Goal: Task Accomplishment & Management: Use online tool/utility

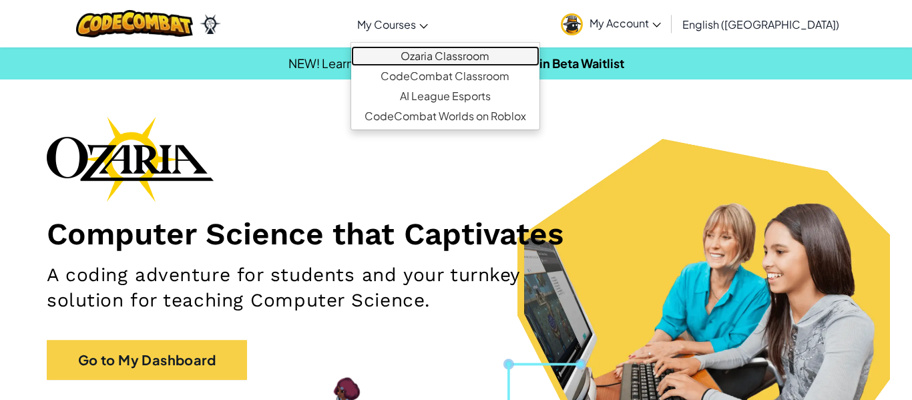
click at [482, 56] on link "Ozaria Classroom" at bounding box center [445, 56] width 188 height 20
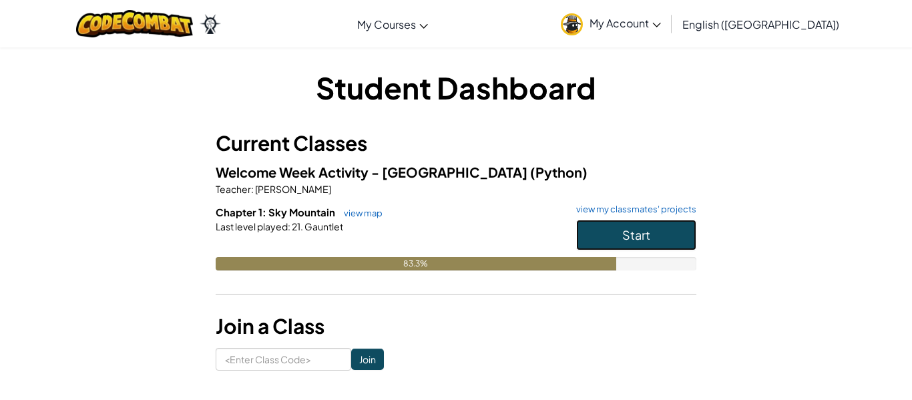
click at [625, 230] on span "Start" at bounding box center [637, 234] width 28 height 15
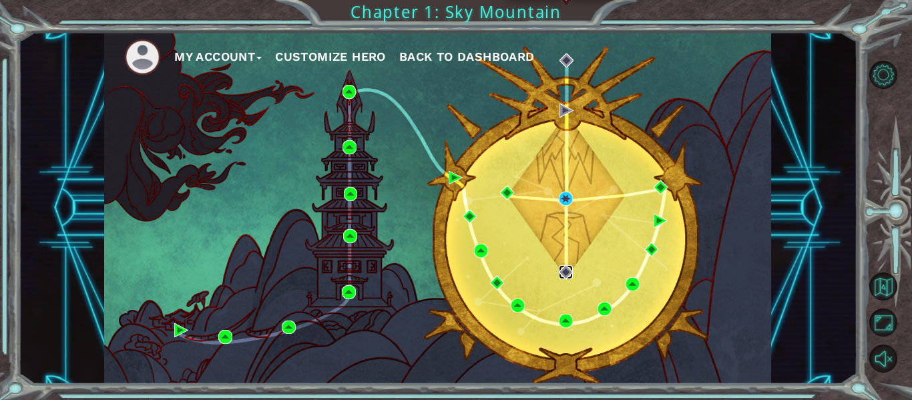
click at [564, 275] on img at bounding box center [566, 272] width 14 height 14
click at [565, 106] on img at bounding box center [567, 111] width 14 height 14
click at [565, 202] on img at bounding box center [566, 199] width 14 height 14
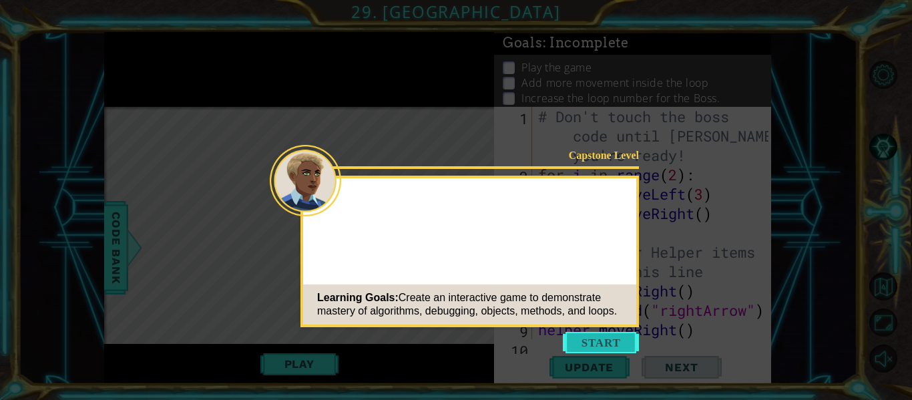
click at [604, 336] on button "Start" at bounding box center [601, 342] width 76 height 21
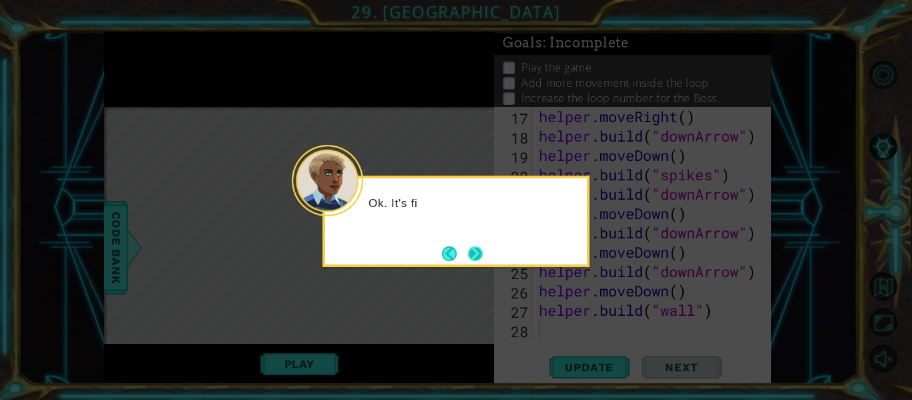
scroll to position [368, 0]
click at [474, 248] on button "Next" at bounding box center [475, 253] width 15 height 15
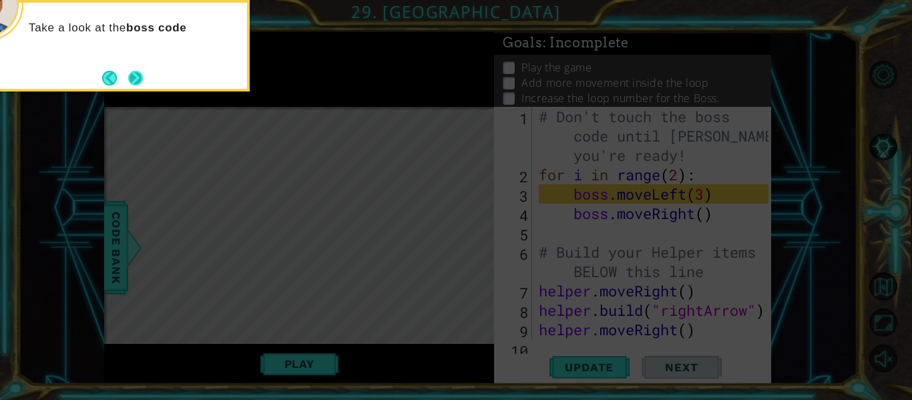
click at [134, 75] on button "Next" at bounding box center [135, 78] width 15 height 15
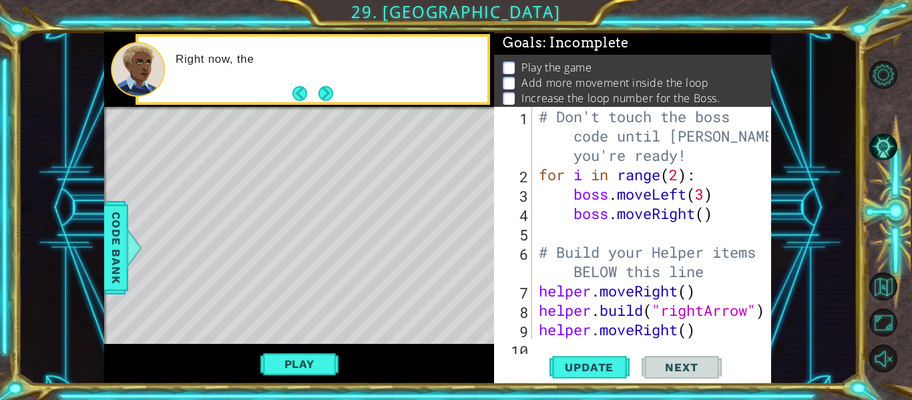
click at [296, 79] on div "Right now, the" at bounding box center [326, 68] width 321 height 47
click at [319, 86] on button "Next" at bounding box center [326, 93] width 15 height 15
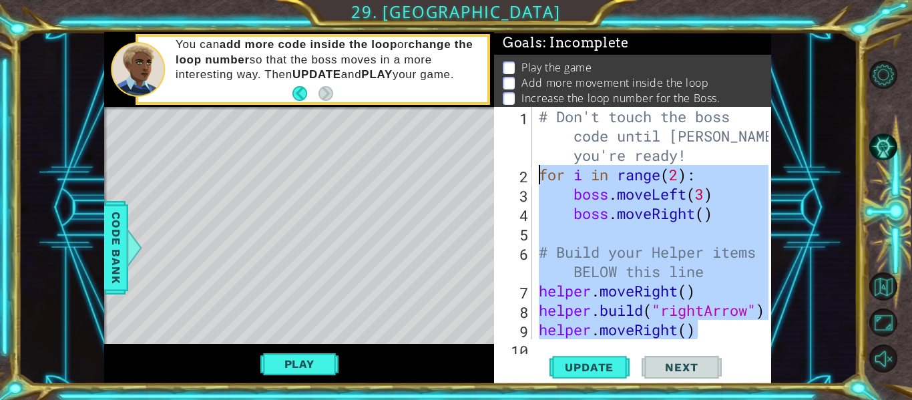
drag, startPoint x: 701, startPoint y: 337, endPoint x: 530, endPoint y: 173, distance: 236.7
click at [530, 173] on div "helper.moveRight() 1 2 3 4 5 6 7 8 9 10 # Don't touch the boss code until [PERS…" at bounding box center [631, 223] width 275 height 232
click at [564, 203] on div "# Don't touch the boss code until [PERSON_NAME] says you're ready! for i in ran…" at bounding box center [655, 262] width 239 height 310
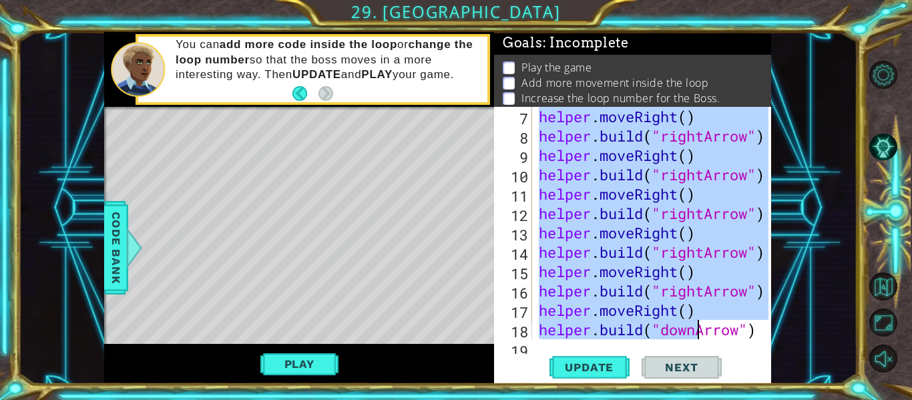
scroll to position [310, 0]
drag, startPoint x: 564, startPoint y: 200, endPoint x: 701, endPoint y: 348, distance: 202.3
click at [701, 348] on div "boss.moveLeft(3) 7 8 9 10 11 12 13 14 15 16 17 18 19 helper . moveRight ( ) hel…" at bounding box center [632, 245] width 277 height 277
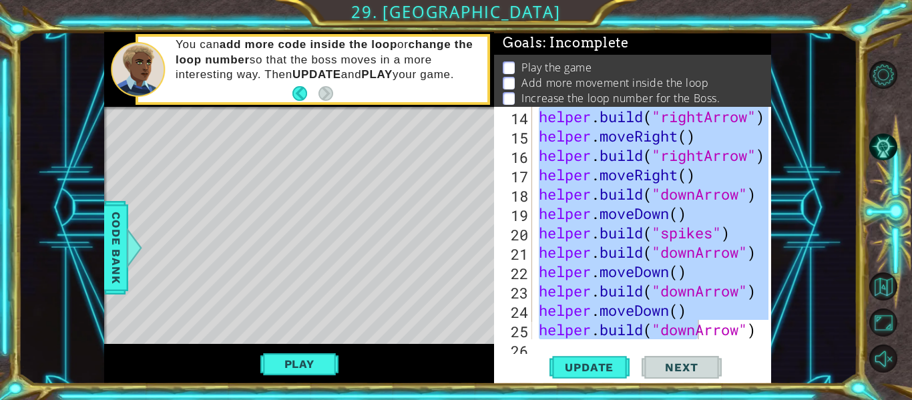
drag, startPoint x: 701, startPoint y: 348, endPoint x: 756, endPoint y: 332, distance: 57.1
click at [756, 332] on div "helper.moveDown() [DOMAIN_NAME]("downArrow") 14 15 16 17 18 19 20 21 22 23 24 2…" at bounding box center [632, 245] width 277 height 277
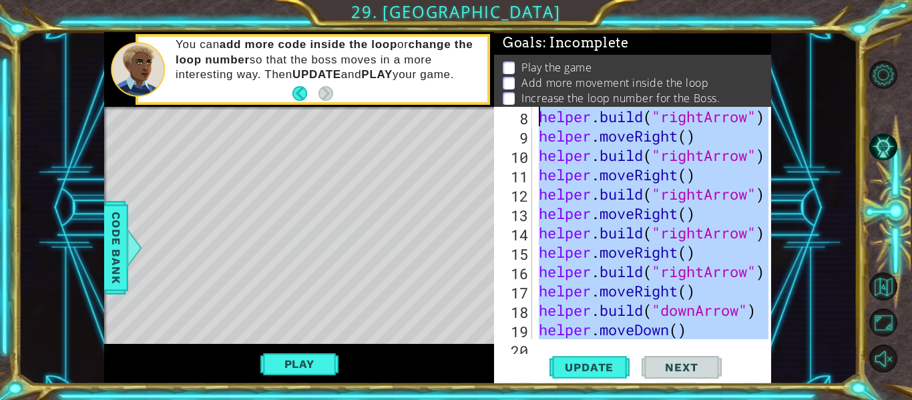
scroll to position [0, 0]
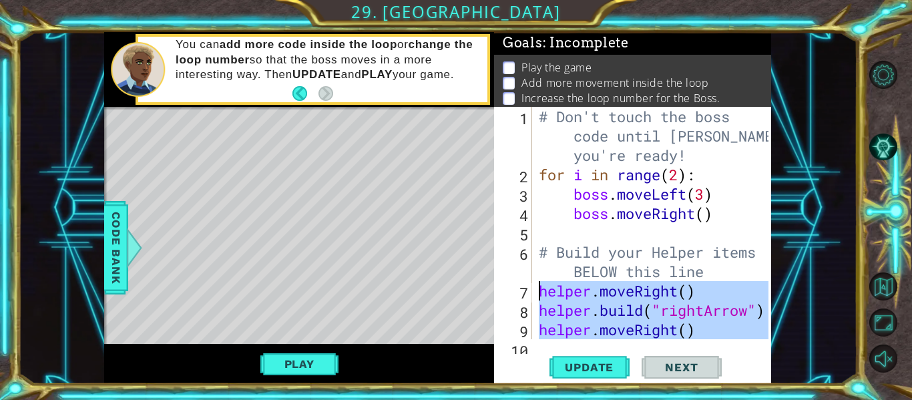
drag, startPoint x: 756, startPoint y: 332, endPoint x: 532, endPoint y: 294, distance: 227.6
click at [532, 294] on div "[DOMAIN_NAME]("downArrow") 1 2 3 4 5 6 7 8 9 10 # Don't touch the boss code unt…" at bounding box center [631, 223] width 275 height 232
type textarea "helper.moveRight() [DOMAIN_NAME]("rightArrow")"
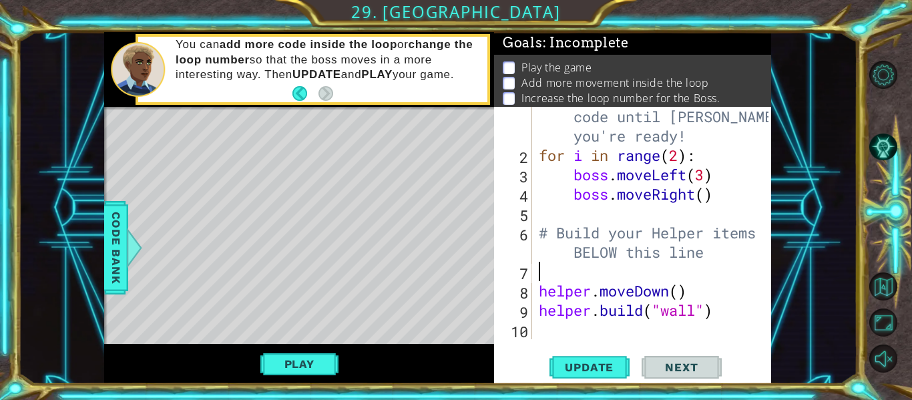
scroll to position [19, 0]
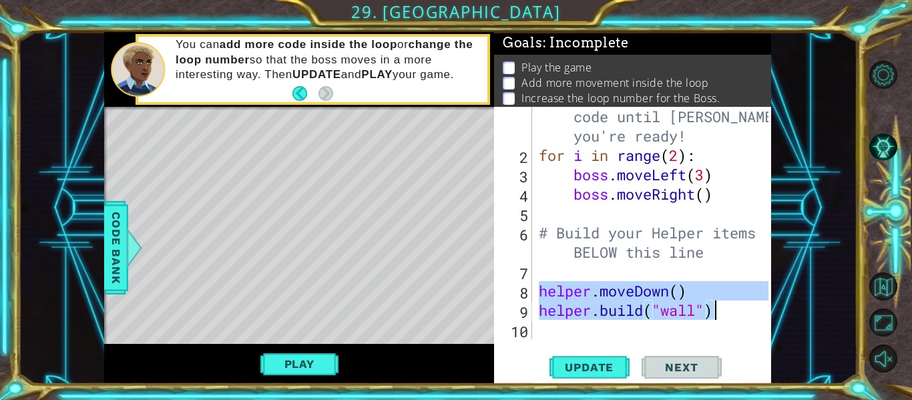
drag, startPoint x: 538, startPoint y: 289, endPoint x: 739, endPoint y: 314, distance: 202.6
click at [739, 314] on div "# Don't touch the boss code until [PERSON_NAME] says you're ready! for i in ran…" at bounding box center [655, 243] width 239 height 310
type textarea "helper.moveDown() [DOMAIN_NAME]("wall")"
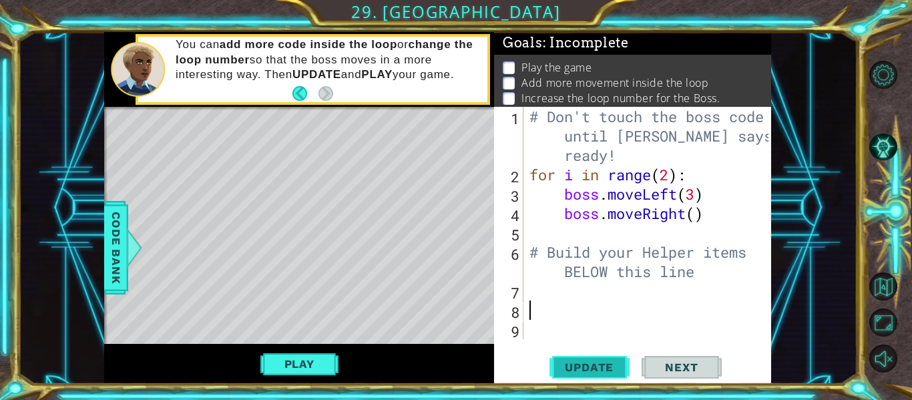
click at [616, 369] on span "Update" at bounding box center [589, 367] width 75 height 13
click at [540, 292] on div "# Don't touch the boss code until [PERSON_NAME] says you're ready! for i in ran…" at bounding box center [651, 262] width 248 height 310
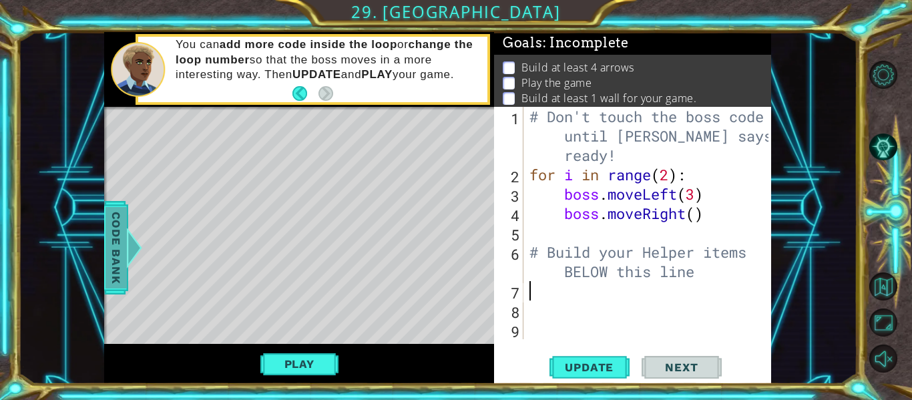
click at [118, 243] on span "Code Bank" at bounding box center [116, 247] width 21 height 81
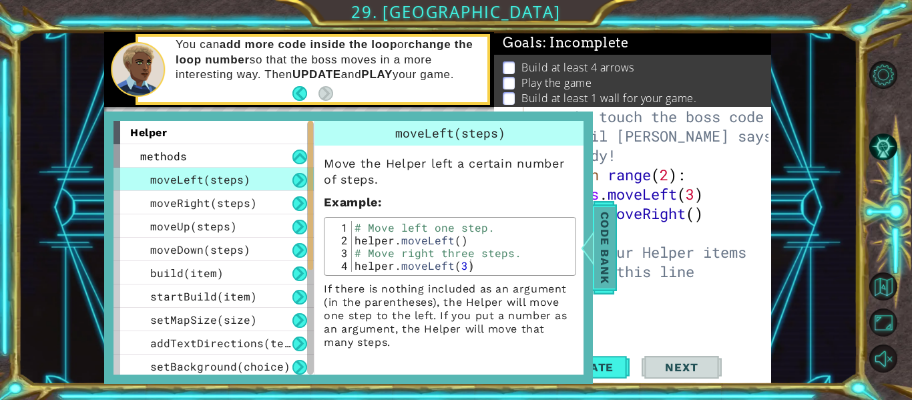
click at [617, 248] on div "Code Bank" at bounding box center [605, 248] width 24 height 94
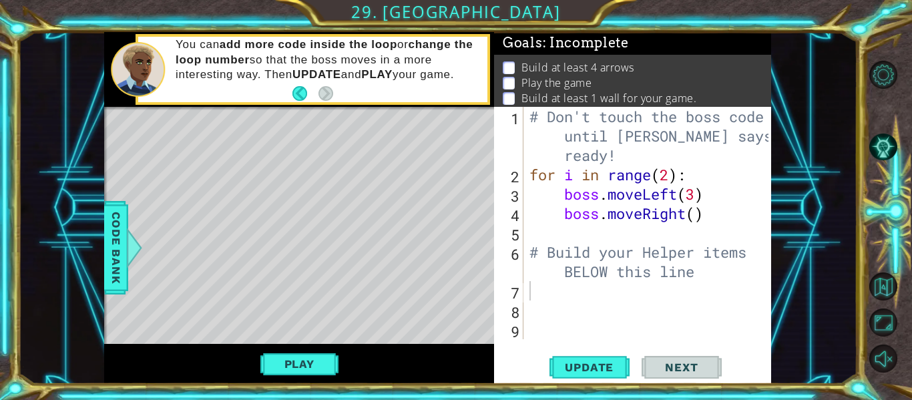
click at [576, 290] on div "# Don't touch the boss code until [PERSON_NAME] says you're ready! for i in ran…" at bounding box center [651, 262] width 248 height 310
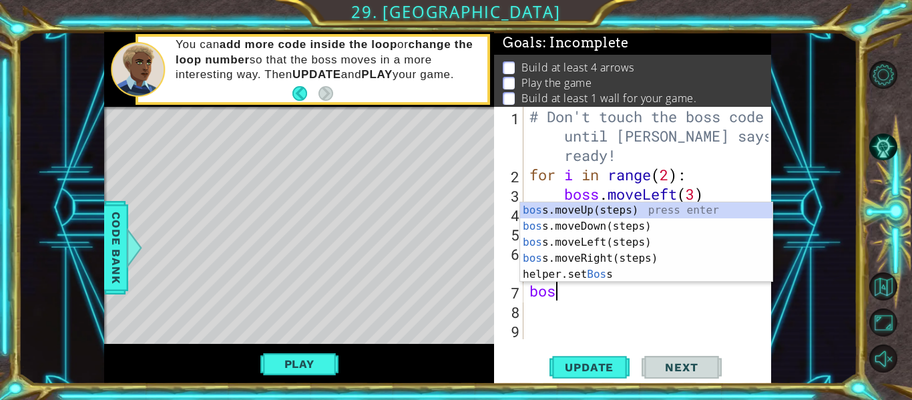
scroll to position [0, 1]
type textarea "boss"
click at [623, 254] on div "boss .moveUp(steps) press enter boss .moveDown(steps) press enter boss .moveLef…" at bounding box center [646, 258] width 252 height 112
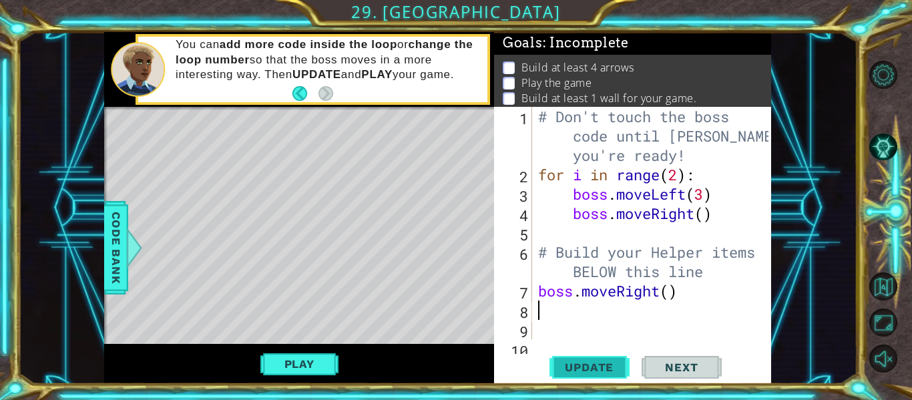
click at [599, 371] on span "Update" at bounding box center [589, 367] width 75 height 13
click at [337, 360] on button "Play" at bounding box center [300, 363] width 78 height 25
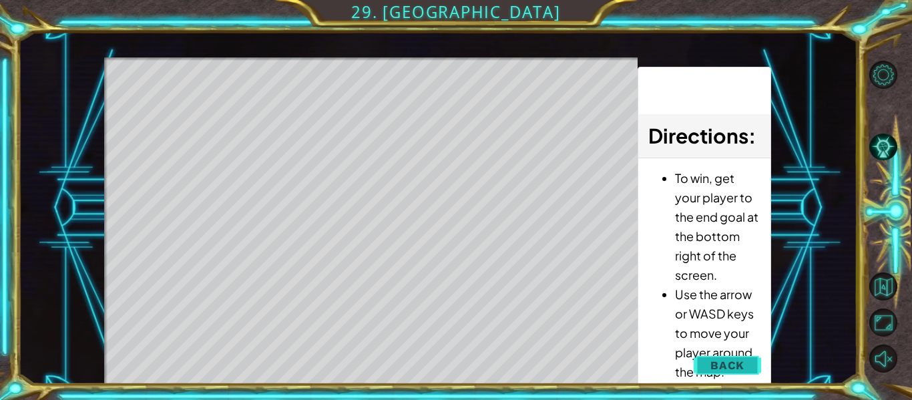
click at [714, 363] on span "Back" at bounding box center [728, 365] width 34 height 13
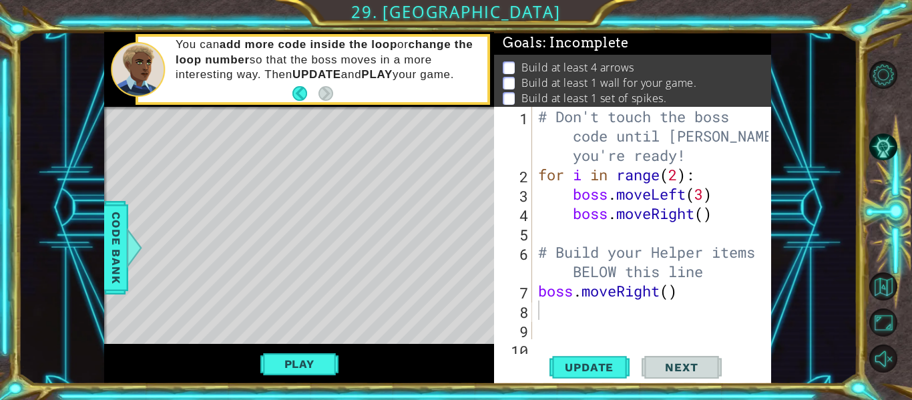
type textarea "boss.moveRight()"
drag, startPoint x: 684, startPoint y: 297, endPoint x: 533, endPoint y: 291, distance: 151.1
click at [533, 291] on div "boss.moveRight() 1 2 3 4 5 6 7 8 9 10 # Don't touch the boss code until [PERSON…" at bounding box center [631, 223] width 275 height 232
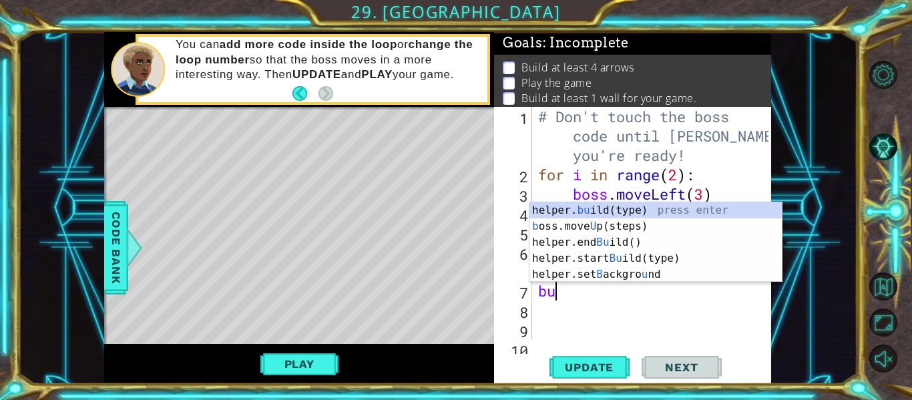
scroll to position [0, 1]
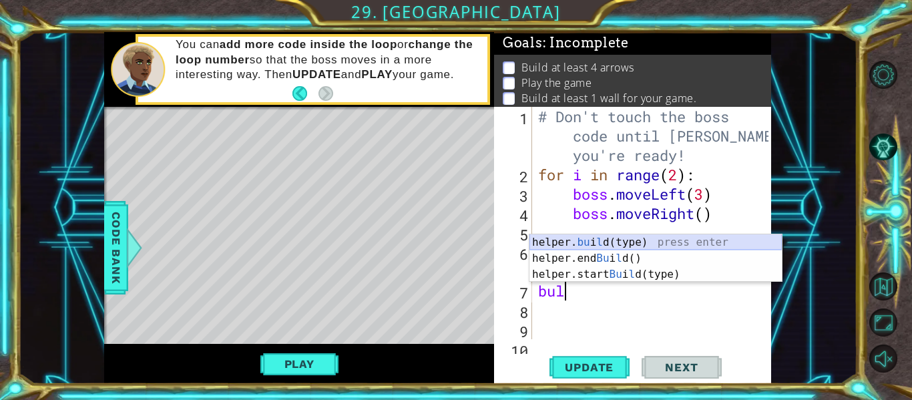
click at [654, 240] on div "helper. bu i l d(type) press enter helper.end Bu i l d() press enter helper.sta…" at bounding box center [656, 274] width 252 height 80
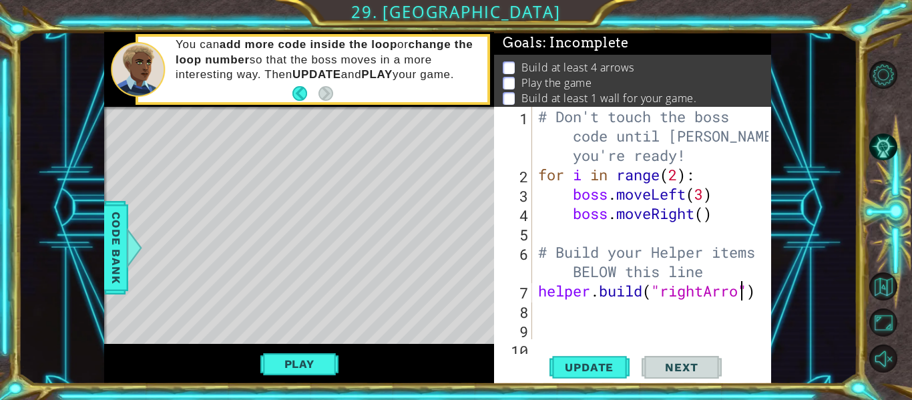
scroll to position [0, 10]
type textarea "[DOMAIN_NAME]("rightArrow")"
click at [591, 369] on span "Update" at bounding box center [589, 367] width 75 height 13
click at [287, 356] on button "Play" at bounding box center [300, 363] width 78 height 25
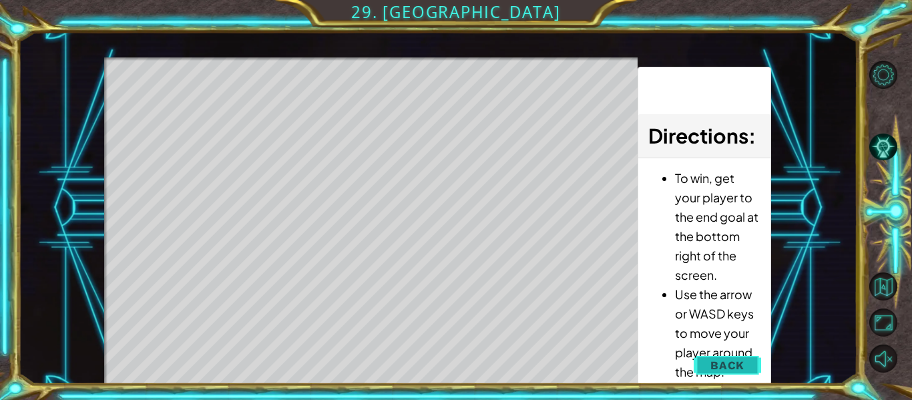
click at [726, 357] on button "Back" at bounding box center [727, 365] width 67 height 27
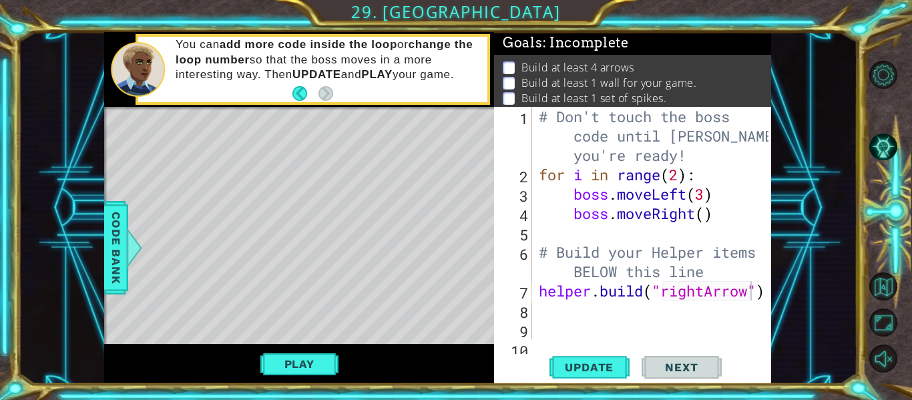
click at [95, 219] on div "1 ההההההההההההההההההההההההההההההההההההההההההההההההההההההההההההההההההההההההההההה…" at bounding box center [438, 208] width 840 height 352
click at [118, 230] on span "Code Bank" at bounding box center [116, 247] width 21 height 81
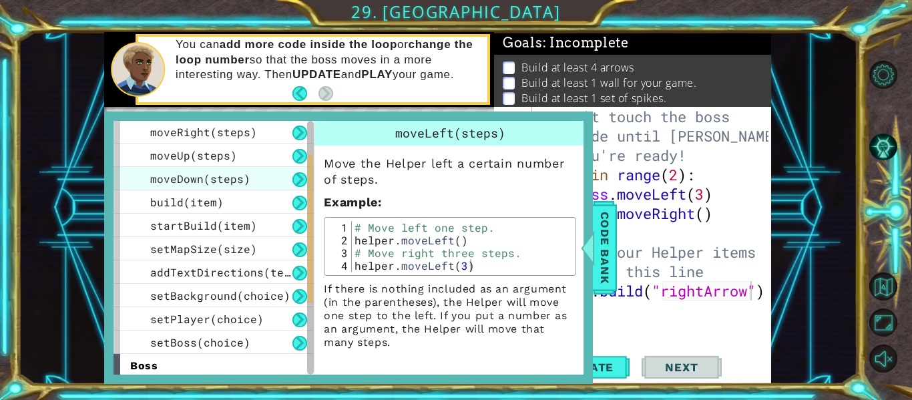
scroll to position [71, 0]
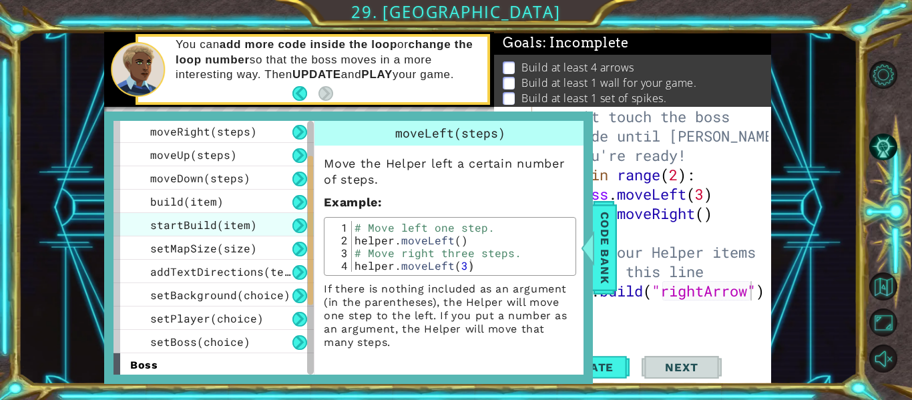
click at [252, 234] on div "startBuild(item)" at bounding box center [214, 224] width 200 height 23
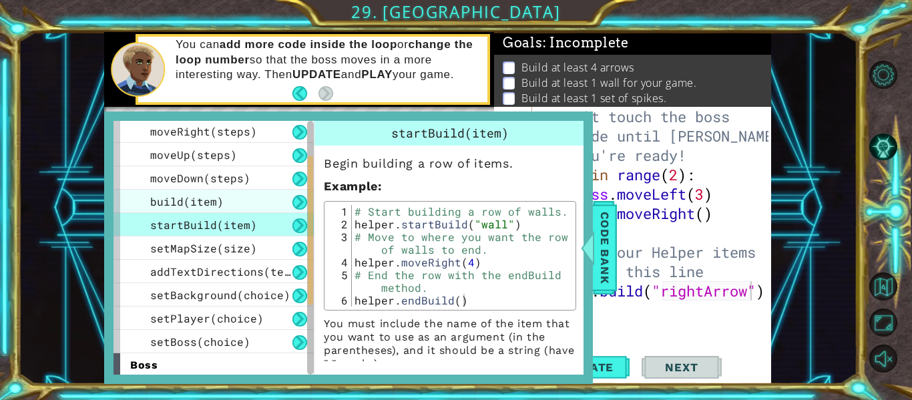
click at [272, 202] on div "build(item)" at bounding box center [214, 201] width 200 height 23
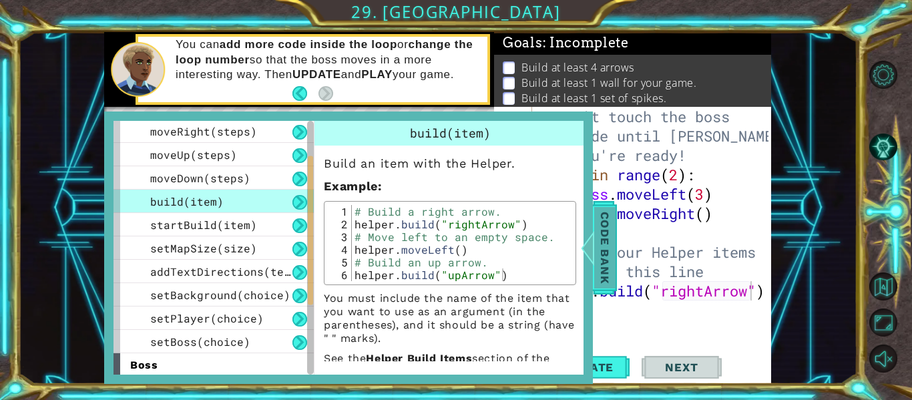
click at [596, 233] on div at bounding box center [588, 248] width 17 height 40
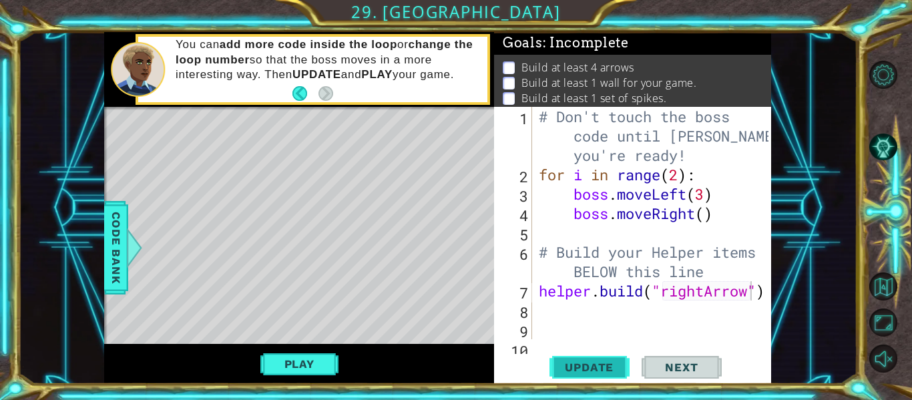
click at [584, 359] on button "Update" at bounding box center [590, 367] width 80 height 27
click at [584, 360] on button "Update" at bounding box center [590, 367] width 80 height 27
click at [325, 370] on button "Play" at bounding box center [300, 363] width 78 height 25
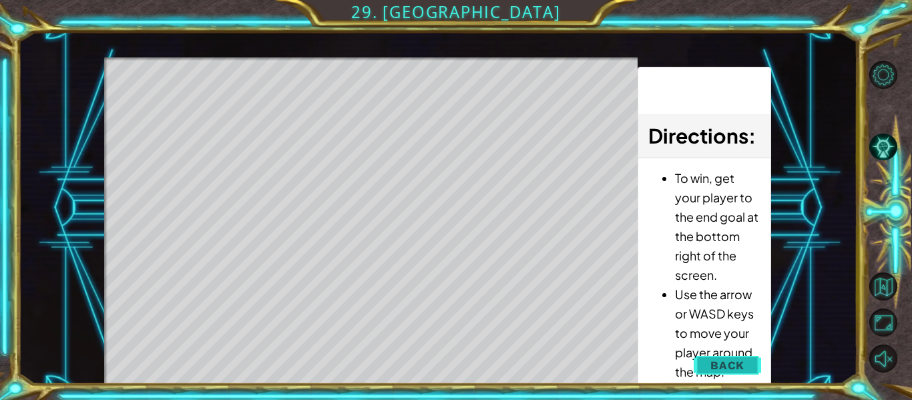
click at [716, 357] on button "Back" at bounding box center [727, 365] width 67 height 27
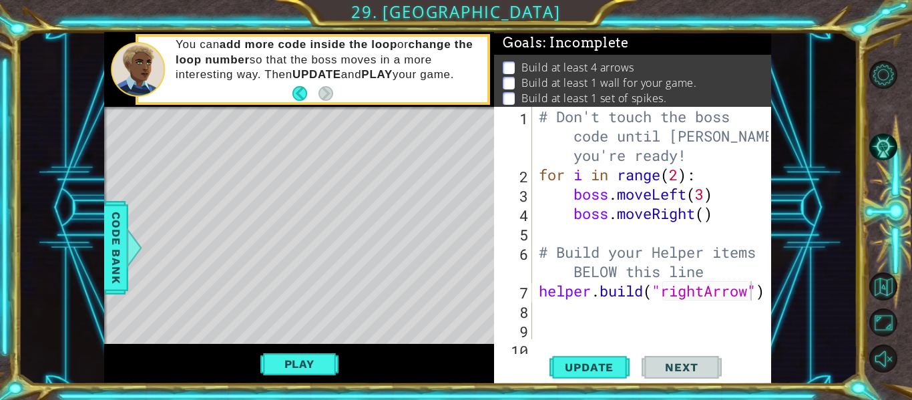
click at [627, 313] on div "# Don't touch the boss code until [PERSON_NAME] says you're ready! for i in ran…" at bounding box center [655, 262] width 239 height 310
click at [601, 359] on button "Update" at bounding box center [590, 367] width 80 height 27
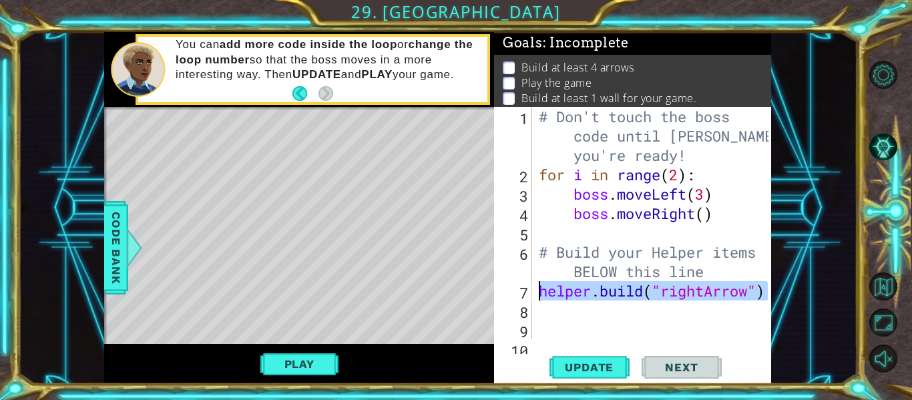
drag, startPoint x: 766, startPoint y: 294, endPoint x: 529, endPoint y: 300, distance: 236.5
click at [529, 300] on div "1 2 3 4 5 6 7 8 9 10 # Don't touch the boss code until [PERSON_NAME] says you'r…" at bounding box center [631, 223] width 275 height 232
type textarea "[DOMAIN_NAME]("rightArrow")"
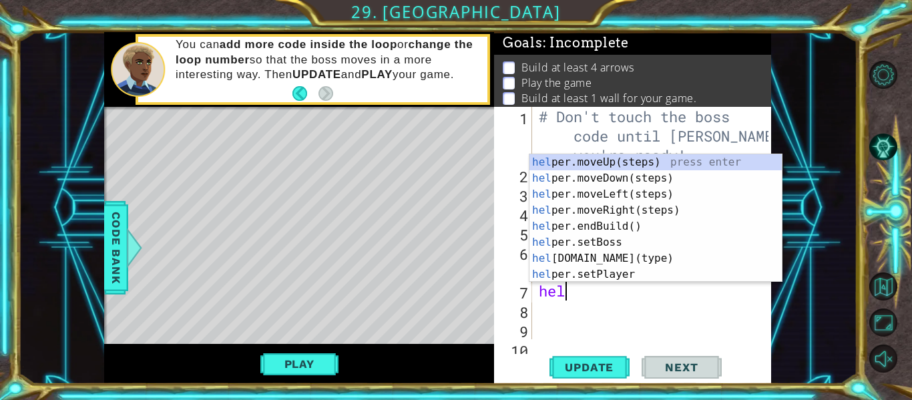
scroll to position [0, 1]
type textarea "help"
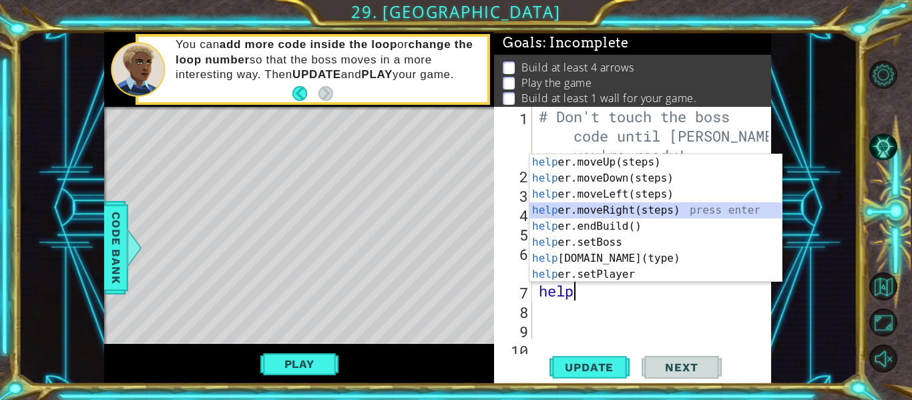
click at [638, 213] on div "help er.moveUp(steps) press enter help er.moveDown(steps) press enter help er.m…" at bounding box center [656, 234] width 252 height 160
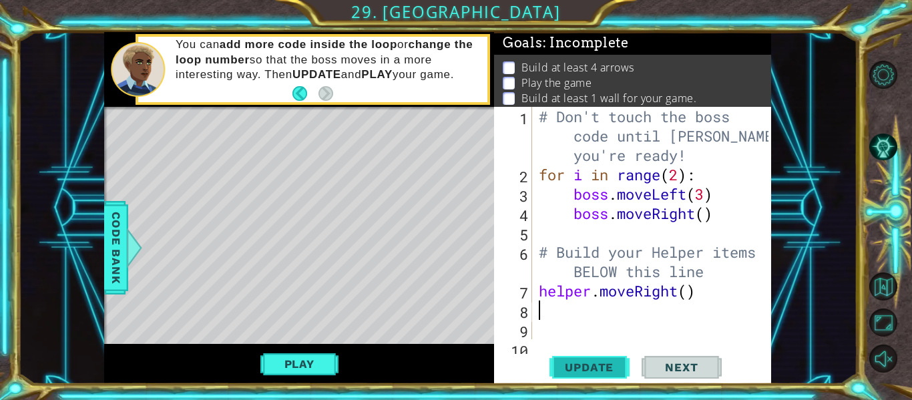
click at [567, 365] on span "Update" at bounding box center [589, 367] width 75 height 13
click at [308, 359] on button "Play" at bounding box center [300, 363] width 78 height 25
click at [581, 315] on div "# Don't touch the boss code until [PERSON_NAME] says you're ready! for i in ran…" at bounding box center [655, 262] width 239 height 310
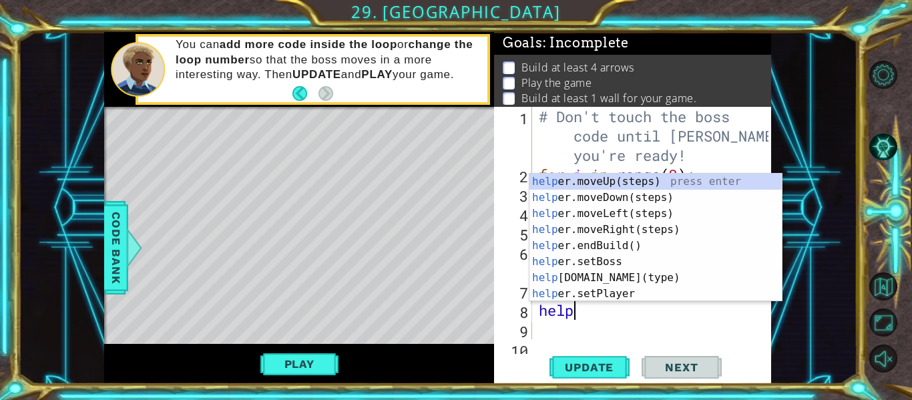
scroll to position [0, 1]
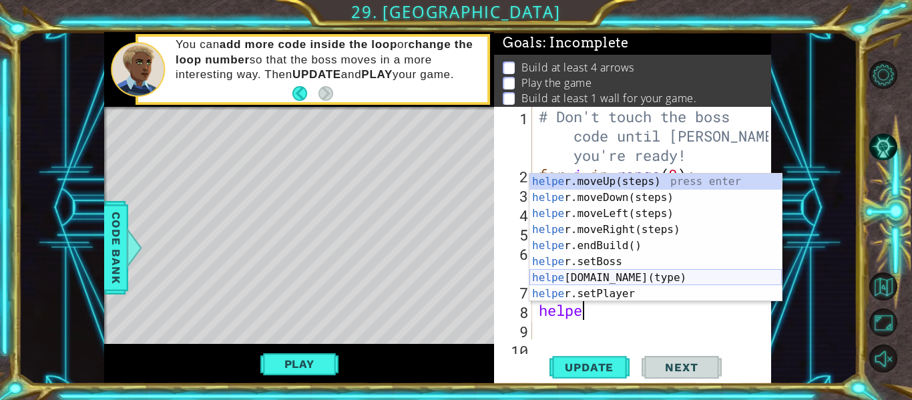
click at [656, 281] on div "helpe [PERSON_NAME]moveUp(steps) press enter helpe r.moveDown(steps) press ente…" at bounding box center [656, 254] width 252 height 160
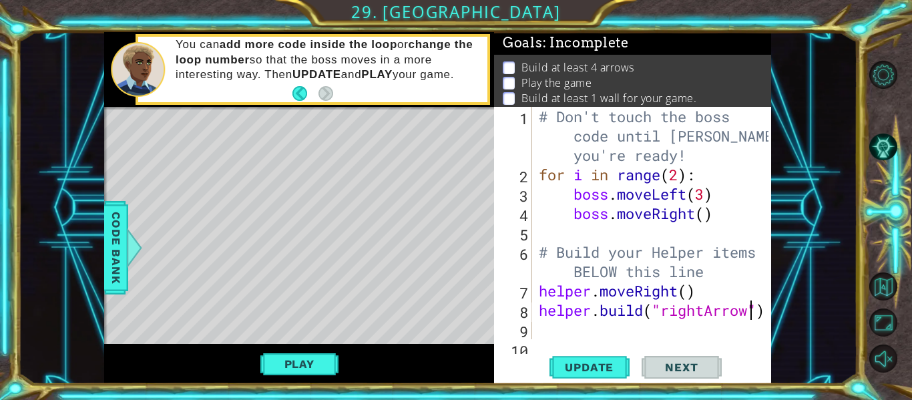
scroll to position [0, 10]
type textarea "[DOMAIN_NAME]("rightArrow")"
click at [606, 364] on span "Update" at bounding box center [589, 367] width 75 height 13
click at [277, 365] on button "Play" at bounding box center [300, 363] width 78 height 25
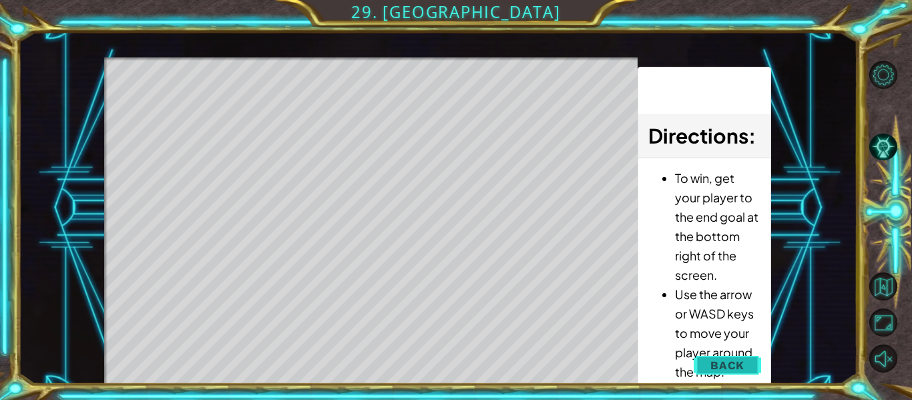
click at [738, 370] on span "Back" at bounding box center [728, 365] width 34 height 13
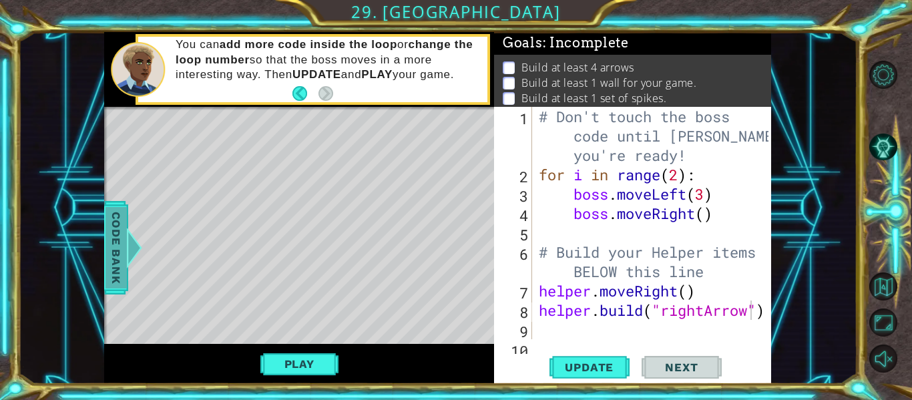
click at [127, 230] on div at bounding box center [134, 248] width 17 height 40
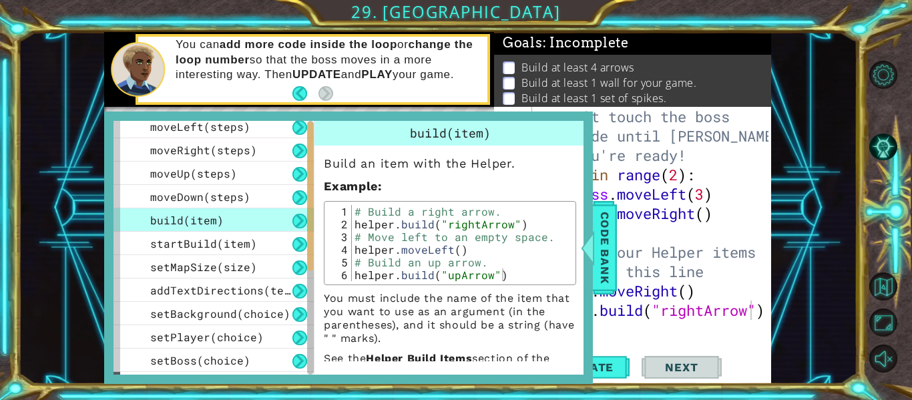
scroll to position [0, 0]
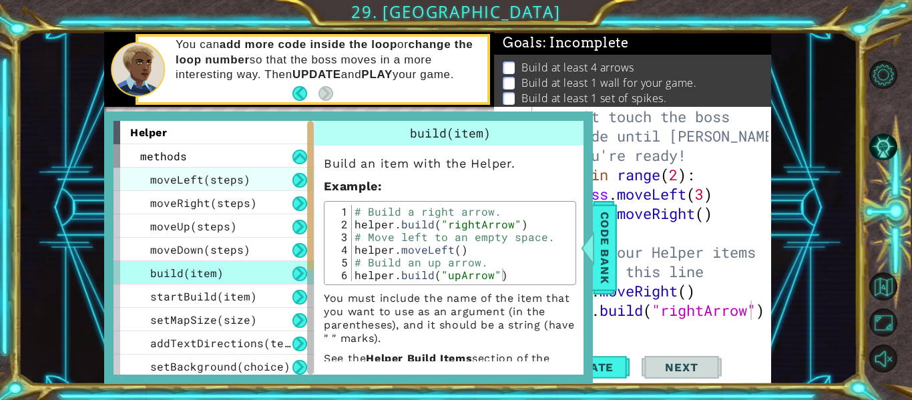
click at [242, 184] on span "moveLeft(steps)" at bounding box center [200, 179] width 100 height 14
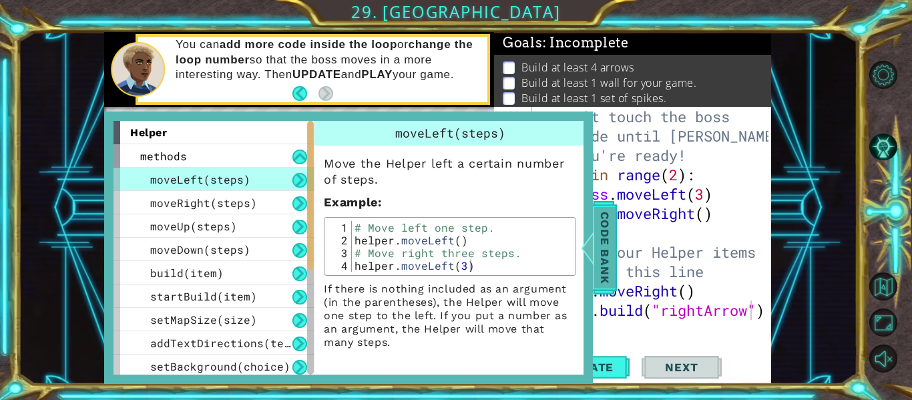
click at [605, 240] on span "Code Bank" at bounding box center [605, 247] width 21 height 81
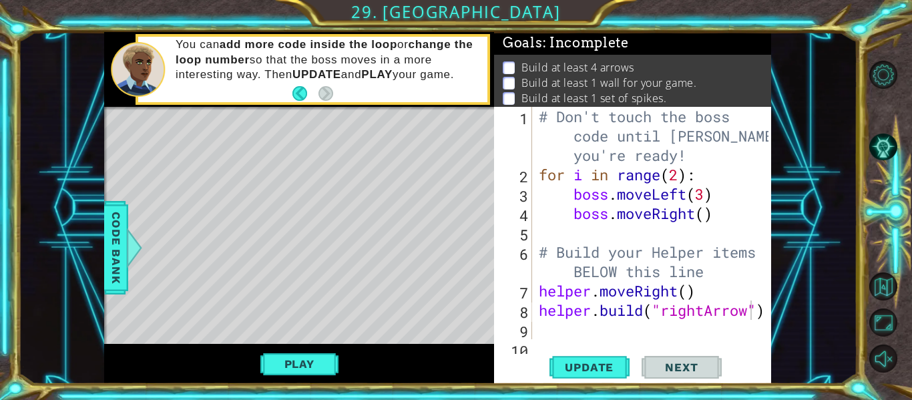
click at [574, 331] on div "# Don't touch the boss code until [PERSON_NAME] says you're ready! for i in ran…" at bounding box center [655, 262] width 239 height 310
click at [580, 361] on span "Update" at bounding box center [589, 367] width 75 height 13
click at [318, 360] on button "Play" at bounding box center [300, 363] width 78 height 25
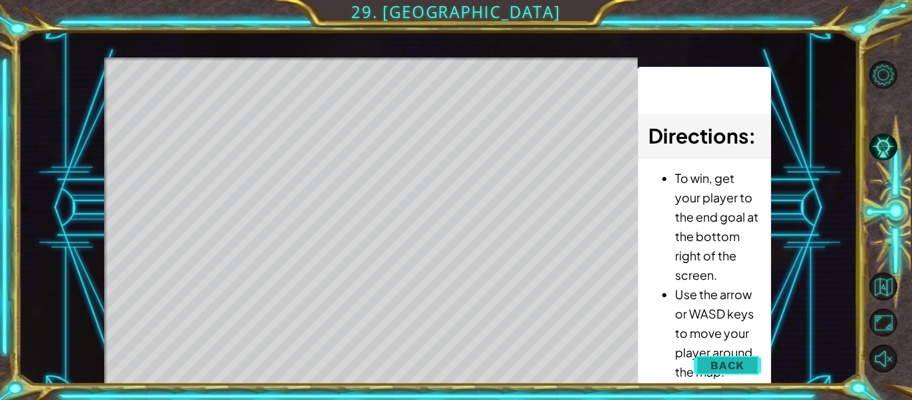
click at [723, 353] on button "Back" at bounding box center [727, 365] width 67 height 27
